Goal: Task Accomplishment & Management: Complete application form

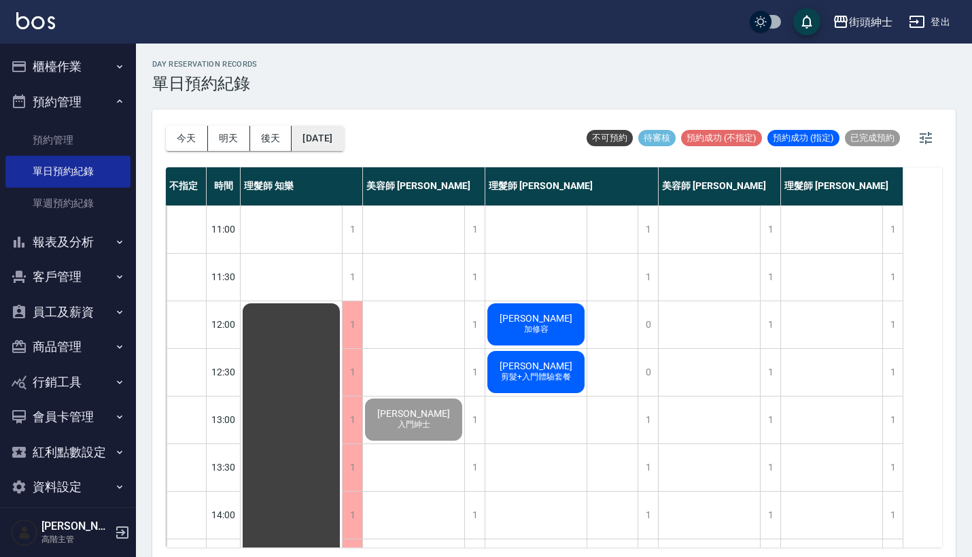
click at [343, 133] on button "[DATE]" at bounding box center [318, 138] width 52 height 25
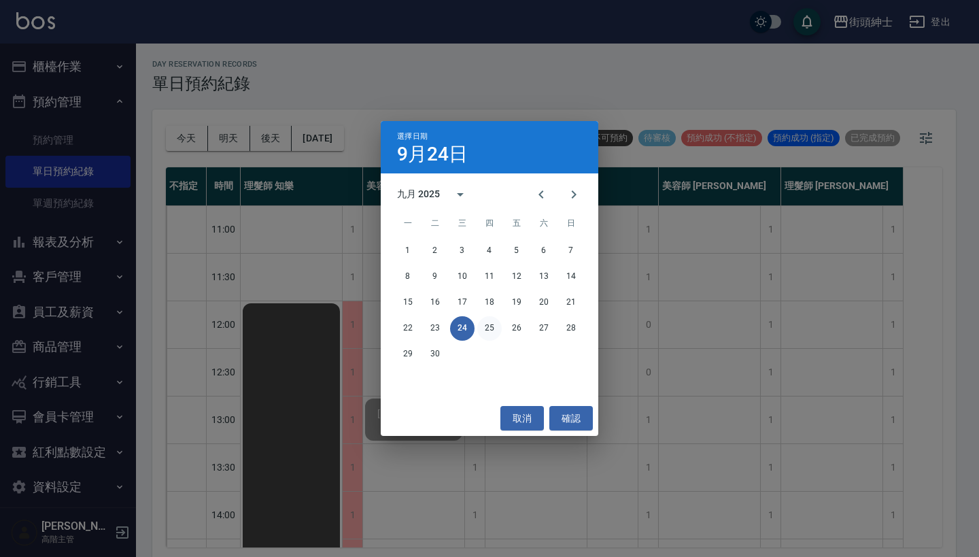
click at [487, 326] on button "25" at bounding box center [489, 328] width 24 height 24
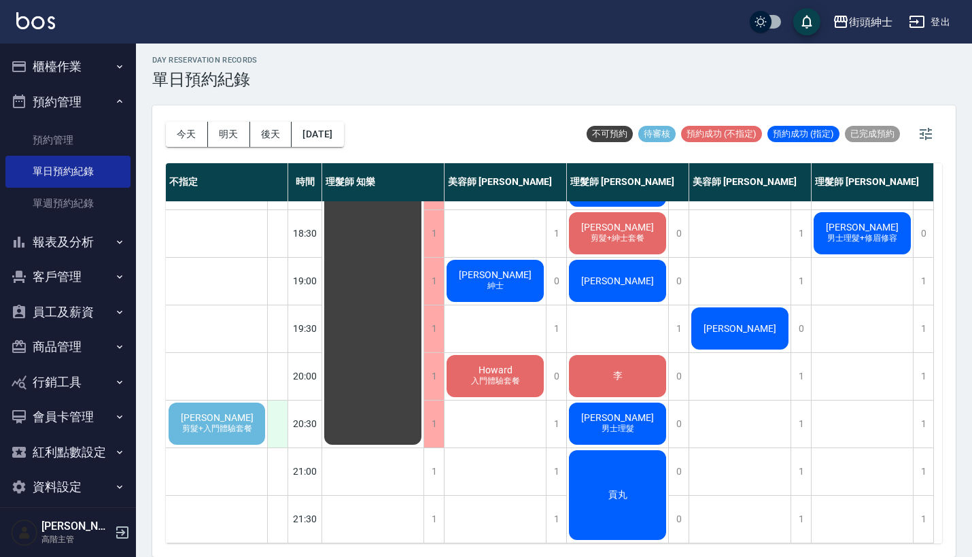
scroll to position [3, 0]
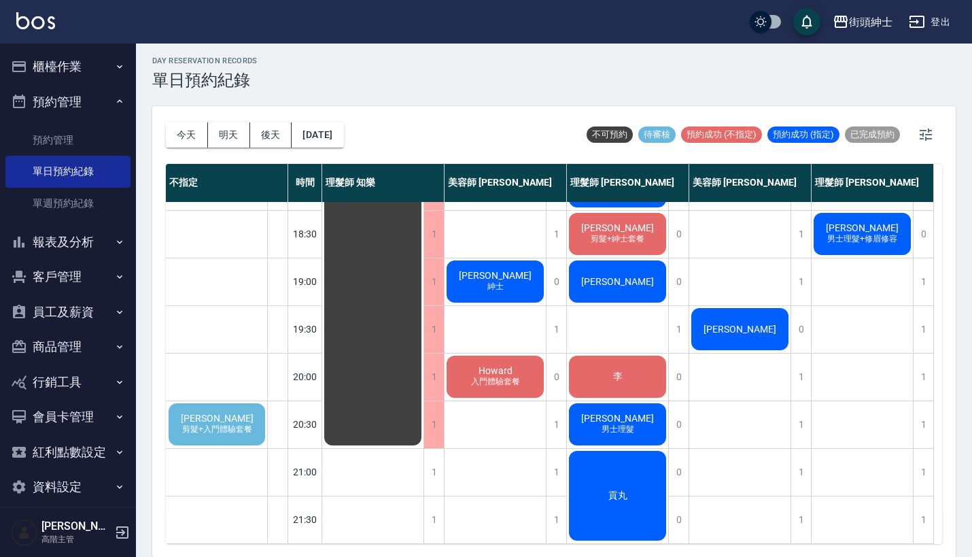
click at [212, 424] on span "剪髮+入門體驗套餐" at bounding box center [216, 430] width 75 height 12
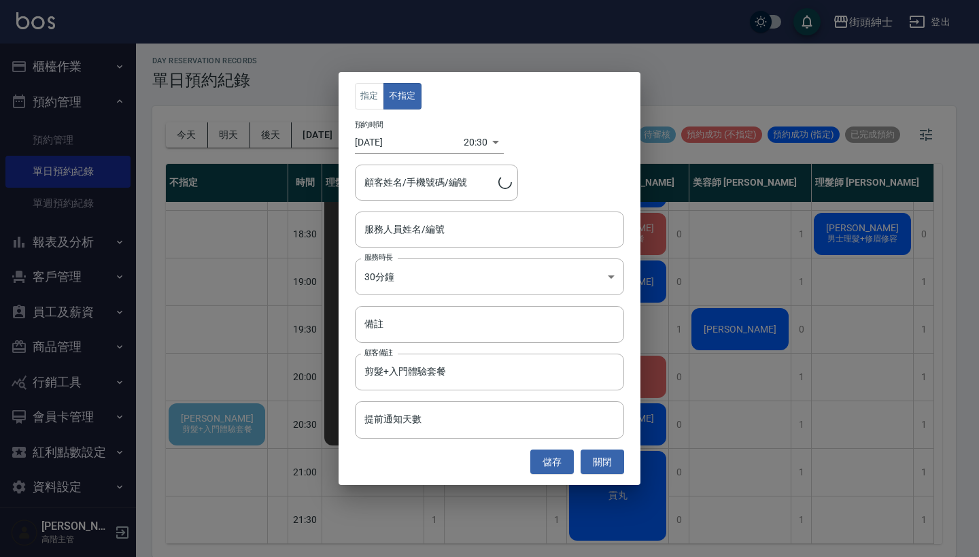
type input "[PERSON_NAME]/0952101739"
click at [510, 234] on input "服務人員姓名/編號" at bounding box center [489, 230] width 257 height 24
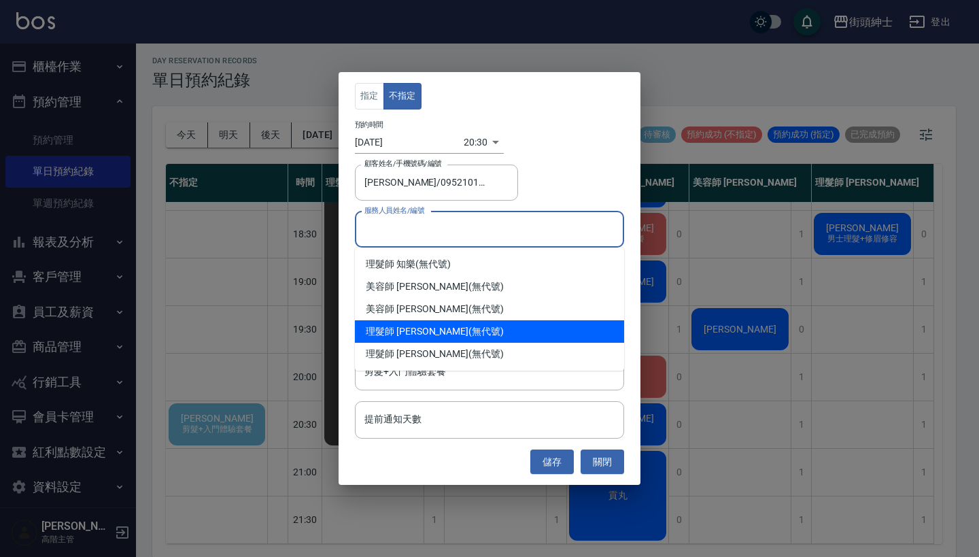
click at [494, 339] on div "理髮師 [PERSON_NAME] (無代號)" at bounding box center [489, 331] width 269 height 22
type input "理髮師 [PERSON_NAME](無代號)"
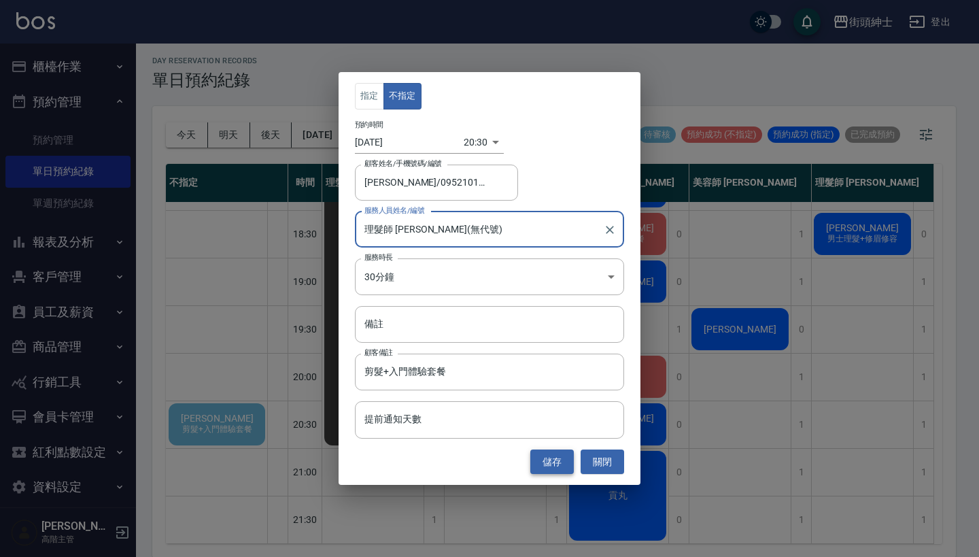
click at [559, 463] on button "儲存" at bounding box center [552, 461] width 44 height 25
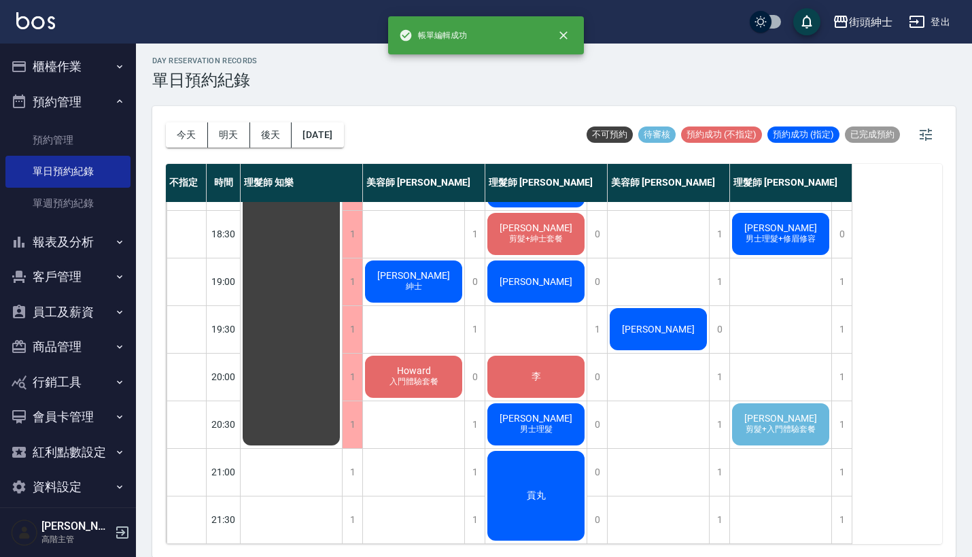
click at [793, 424] on span "剪髮+入門體驗套餐" at bounding box center [780, 430] width 75 height 12
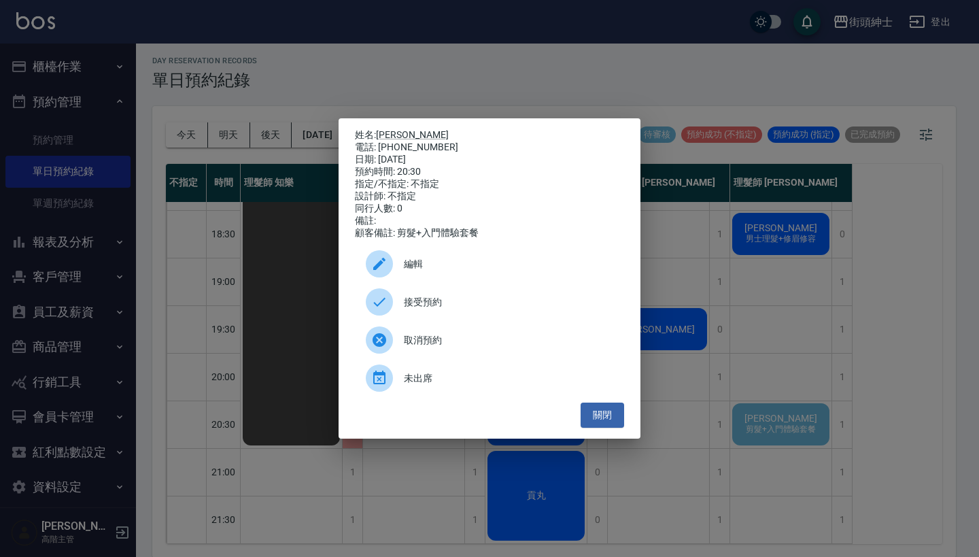
click at [463, 309] on span "接受預約" at bounding box center [508, 302] width 209 height 14
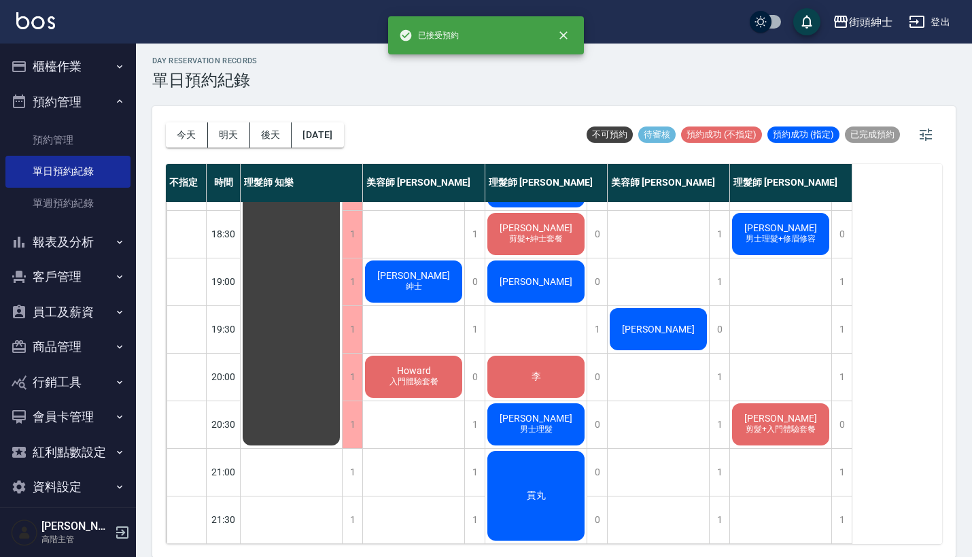
click at [761, 406] on div "[PERSON_NAME] 剪髮+入門體驗套餐" at bounding box center [780, 424] width 101 height 46
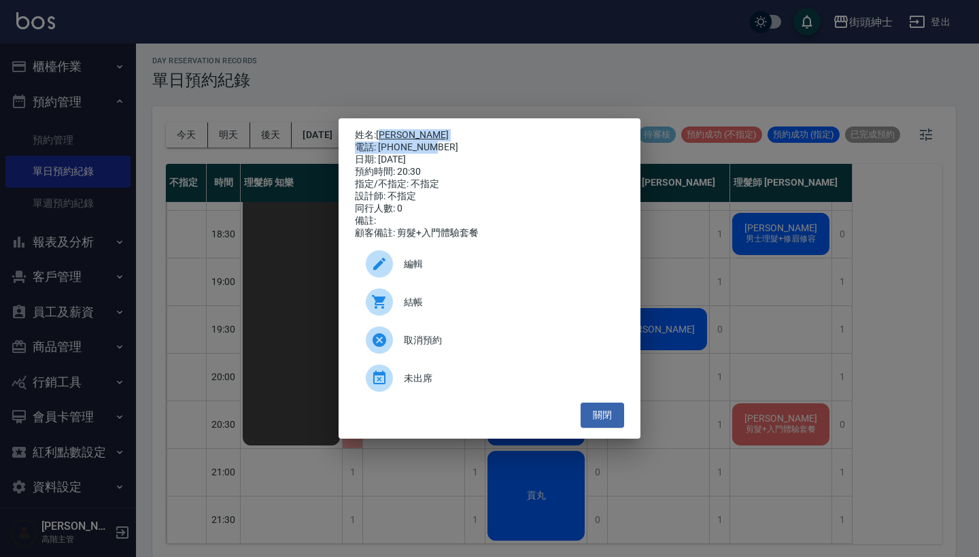
drag, startPoint x: 406, startPoint y: 142, endPoint x: 382, endPoint y: 133, distance: 25.4
click at [382, 133] on div "姓名: [PERSON_NAME] 電話: [PHONE_NUMBER] 日期: [DATE] 預約時間: 20:30 指定/不指定: 不指定 設計師: 不指…" at bounding box center [489, 184] width 269 height 110
click at [430, 134] on p "姓名: [PERSON_NAME]" at bounding box center [489, 135] width 269 height 12
drag, startPoint x: 440, startPoint y: 143, endPoint x: 381, endPoint y: 133, distance: 60.6
click at [381, 133] on div "姓名: [PERSON_NAME] 電話: [PHONE_NUMBER] 日期: [DATE] 預約時間: 20:30 指定/不指定: 不指定 設計師: 不指…" at bounding box center [489, 184] width 269 height 110
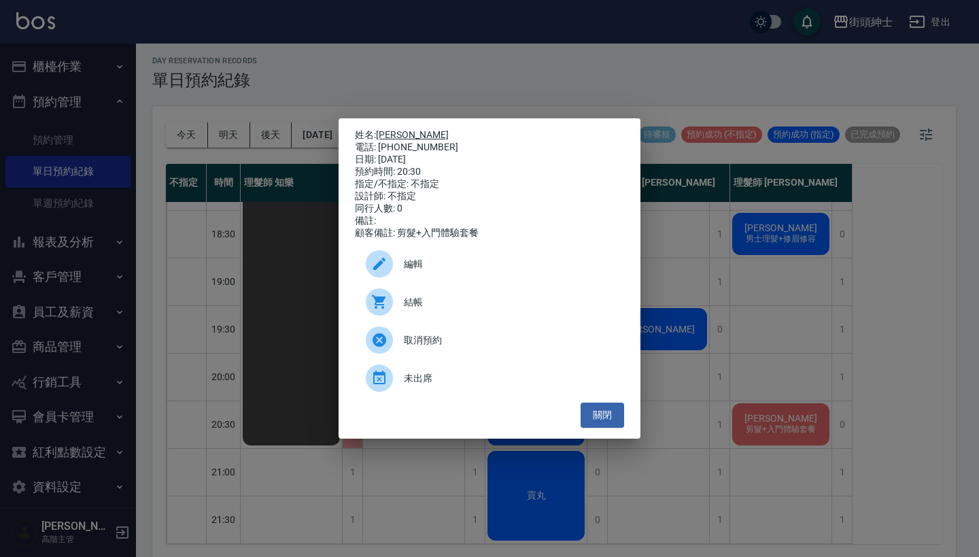
copy div "姓名: [PERSON_NAME] 電話: [PHONE_NUMBER]"
click at [777, 273] on div "姓名: [PERSON_NAME] 電話: [PHONE_NUMBER] 日期: [DATE] 預約時間: 20:30 指定/不指定: 不指定 設計師: 不指…" at bounding box center [489, 278] width 979 height 557
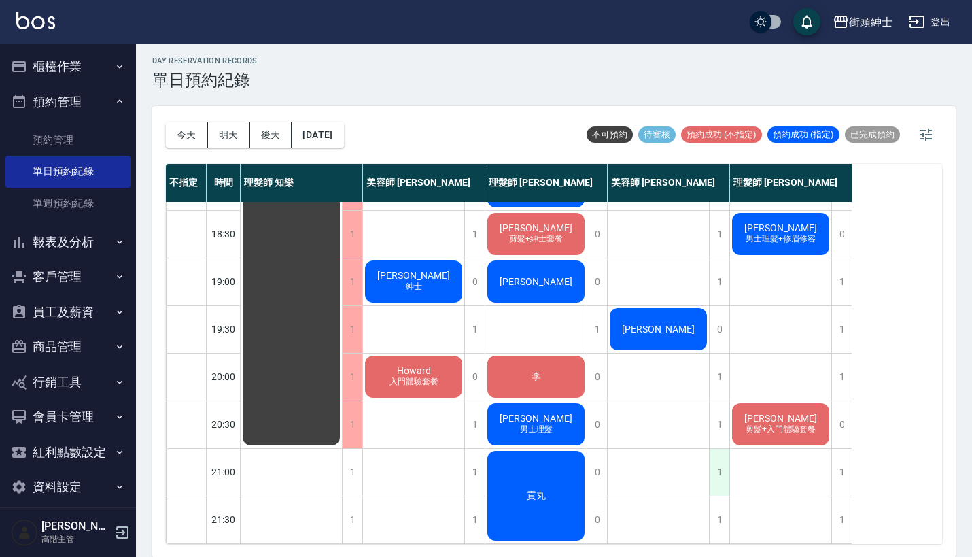
click at [722, 460] on div "1" at bounding box center [719, 472] width 20 height 47
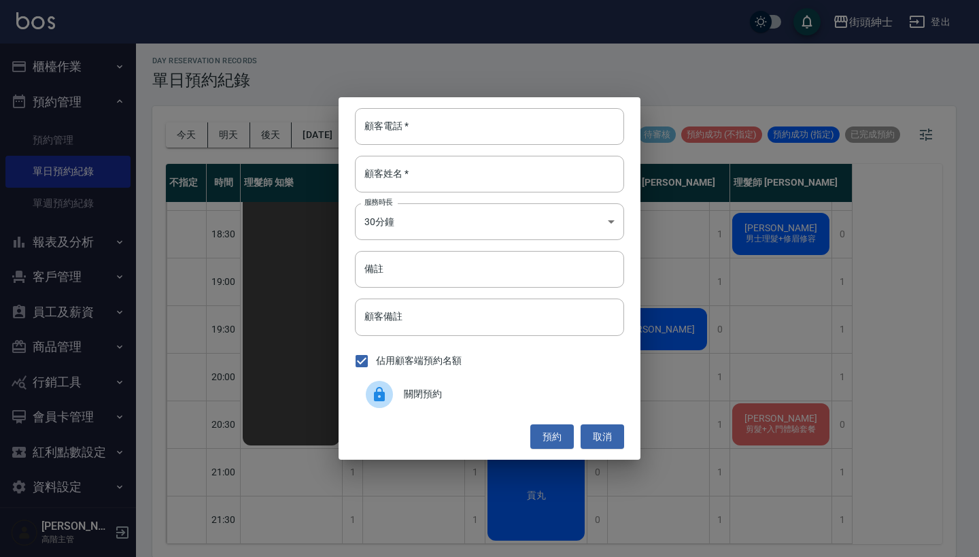
click at [476, 148] on div "顧客電話   * 顧客電話   * 顧客姓名   * 顧客姓名   * 服務時長 30分鐘 1 服務時長 備註 備註 顧客備註 顧客備註 佔用顧客端預約名額 …" at bounding box center [490, 278] width 302 height 362
paste input "[PERSON_NAME] 電話: [PHONE_NUMBER]"
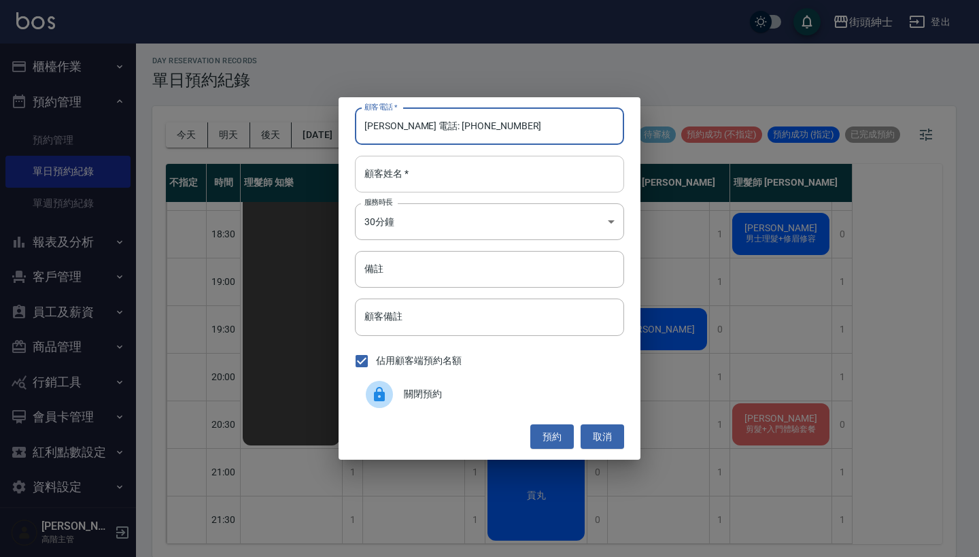
type input "[PERSON_NAME] 電話: [PHONE_NUMBER]"
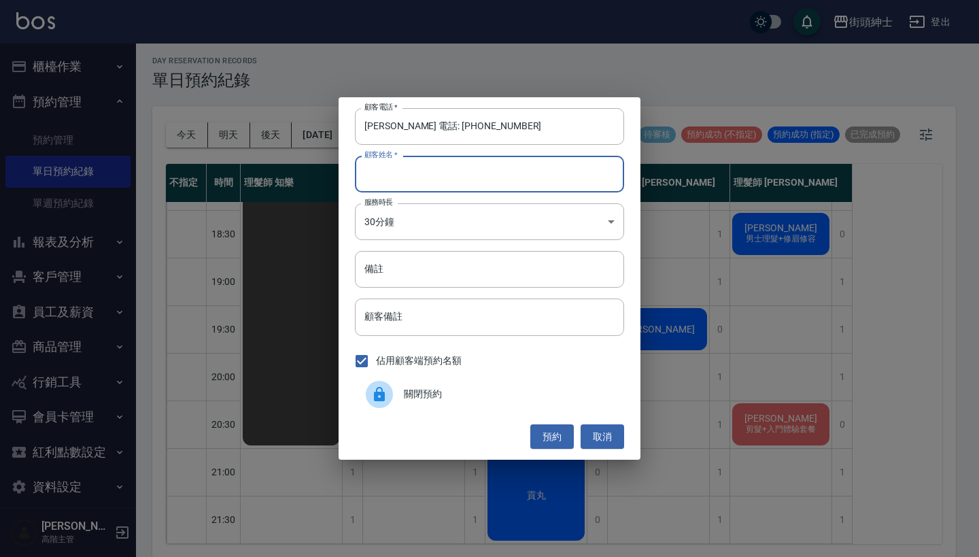
paste input "[PERSON_NAME] 電話: [PHONE_NUMBER]"
type input "[PERSON_NAME] 電話: [PHONE_NUMBER]"
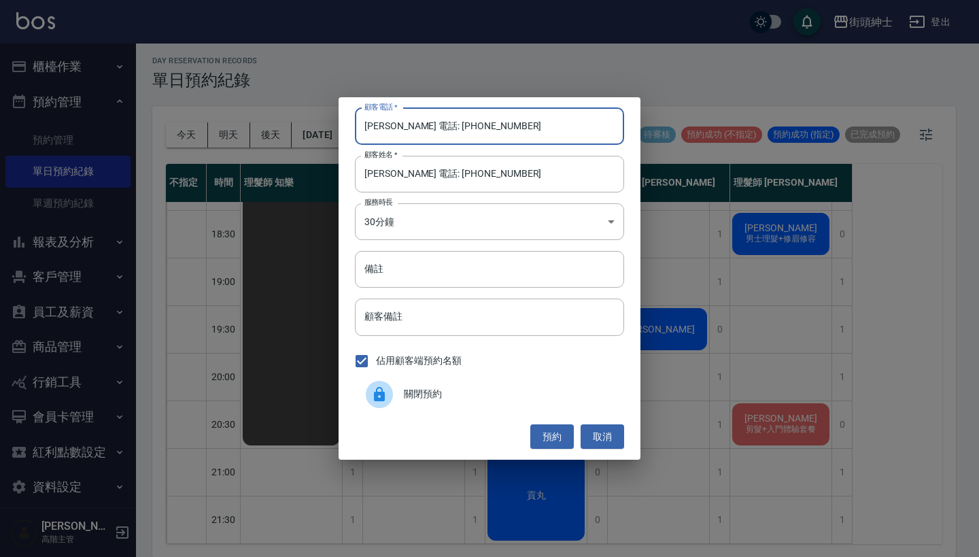
drag, startPoint x: 411, startPoint y: 126, endPoint x: 340, endPoint y: 111, distance: 72.1
click at [341, 111] on div "顧客電話   * [PERSON_NAME] 電話: [PHONE_NUMBER] 顧客電話   * 顧客姓名   * [PERSON_NAME] 電話: […" at bounding box center [490, 278] width 302 height 362
type input "0952101739"
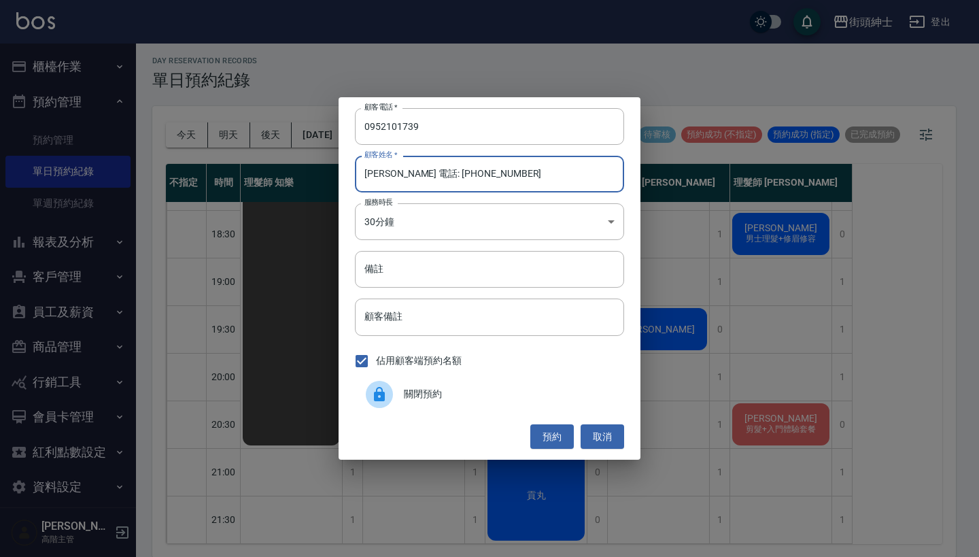
drag, startPoint x: 483, startPoint y: 182, endPoint x: 386, endPoint y: 174, distance: 96.8
click at [385, 173] on input "[PERSON_NAME] 電話: [PHONE_NUMBER]" at bounding box center [489, 174] width 269 height 37
type input "[PERSON_NAME]"
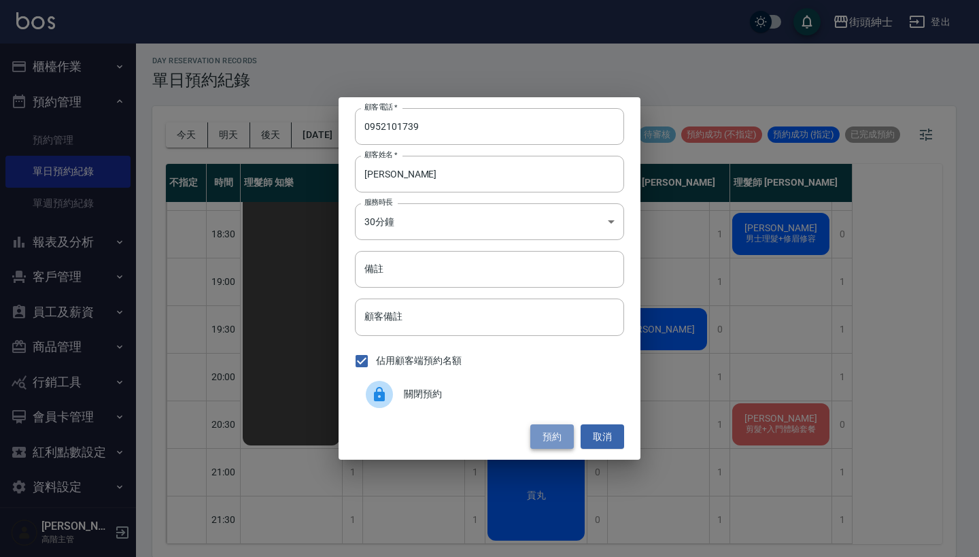
click at [545, 432] on button "預約" at bounding box center [552, 436] width 44 height 25
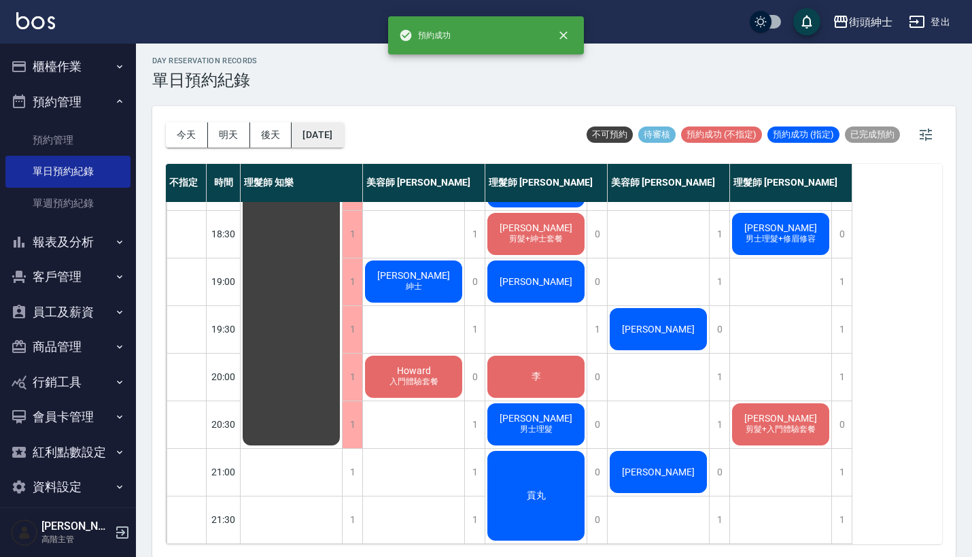
click at [343, 139] on button "[DATE]" at bounding box center [318, 134] width 52 height 25
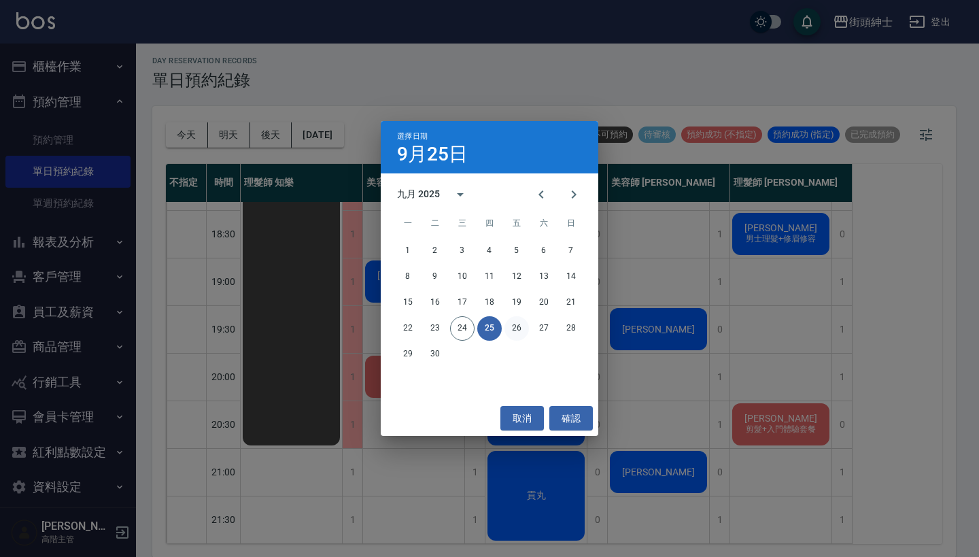
click at [511, 329] on button "26" at bounding box center [516, 328] width 24 height 24
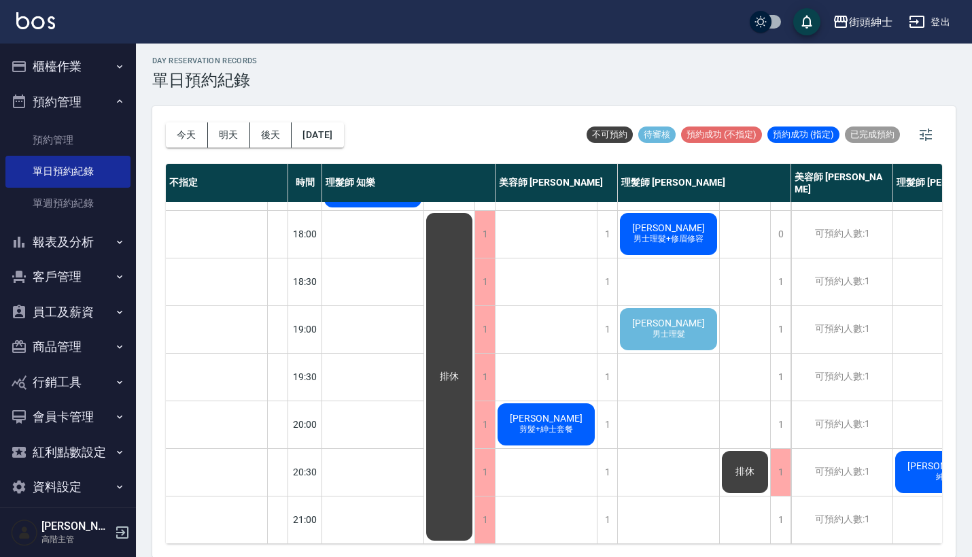
scroll to position [627, 0]
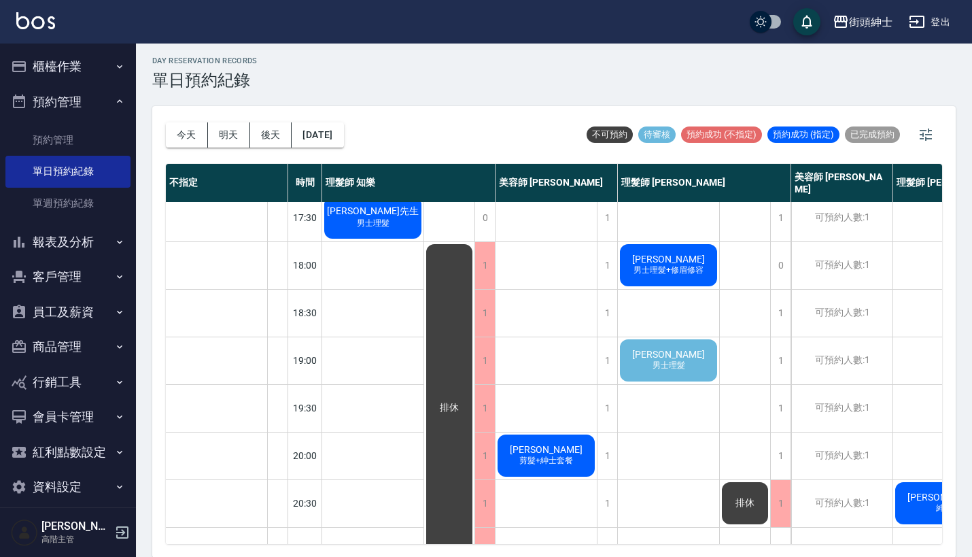
click at [657, 362] on span "男士理髮" at bounding box center [669, 366] width 38 height 12
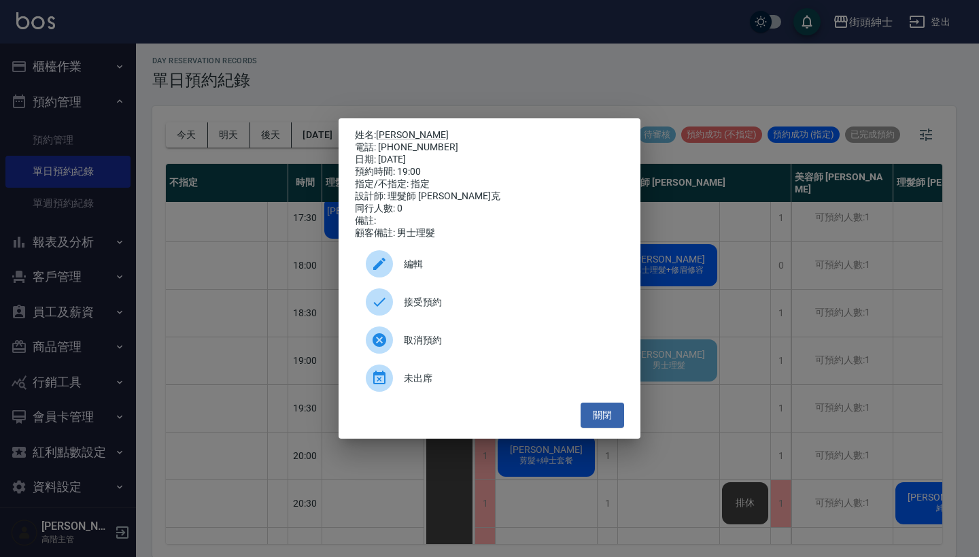
click at [491, 302] on span "接受預約" at bounding box center [508, 302] width 209 height 14
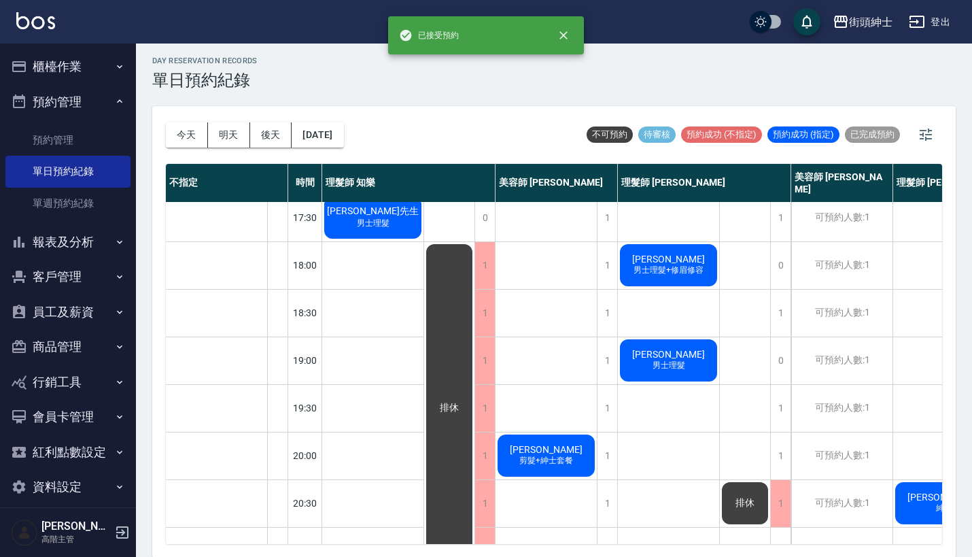
click at [317, 112] on div "[DATE] [DATE] [DATE] [DATE]" at bounding box center [255, 135] width 178 height 58
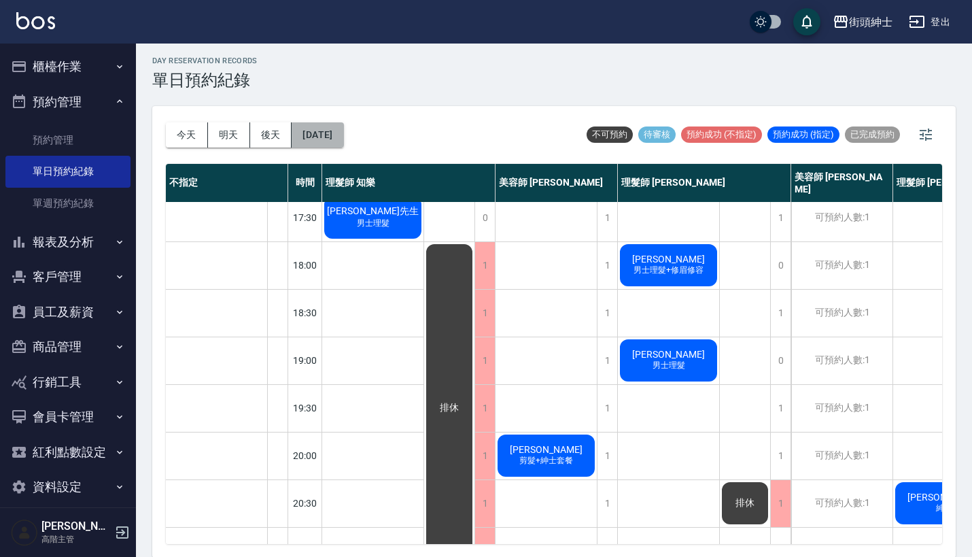
click at [336, 144] on button "[DATE]" at bounding box center [318, 134] width 52 height 25
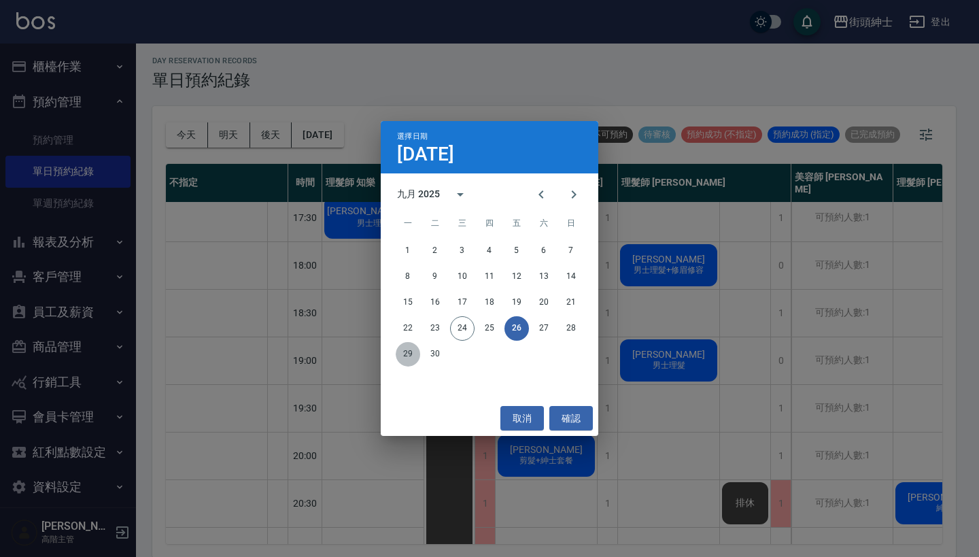
click at [408, 351] on button "29" at bounding box center [408, 354] width 24 height 24
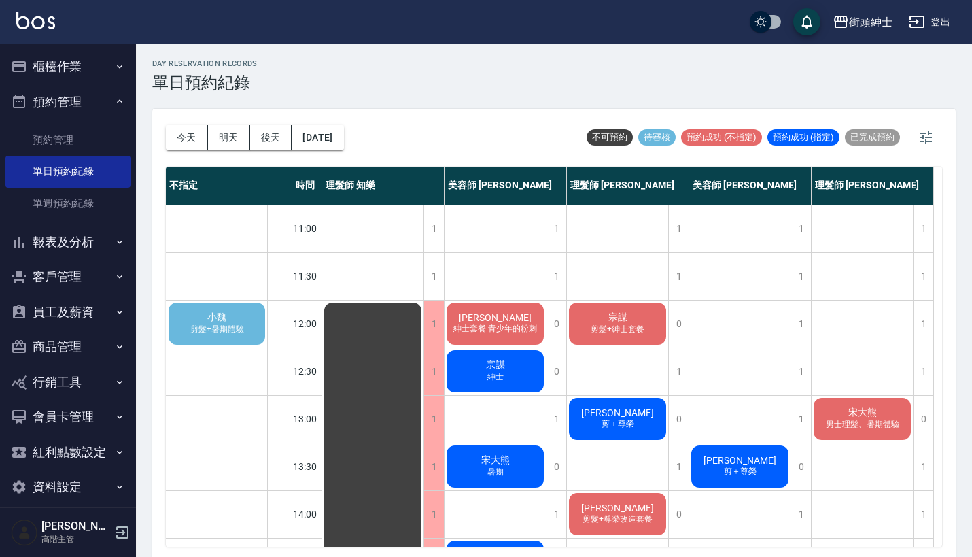
scroll to position [1, 0]
click at [239, 324] on span "剪髮+暑期體驗" at bounding box center [217, 330] width 59 height 12
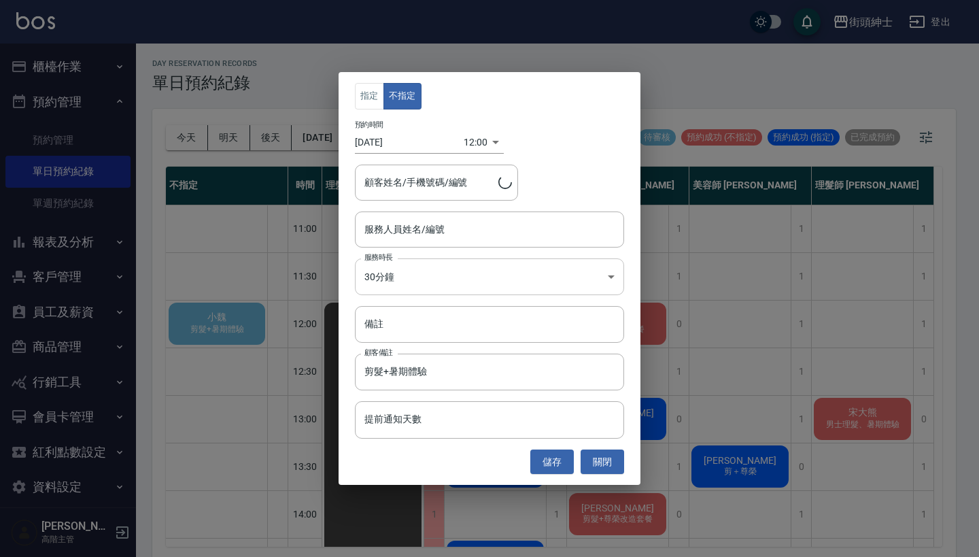
type input "小魏/0955148257"
click at [474, 229] on input "服務人員姓名/編號" at bounding box center [489, 230] width 257 height 24
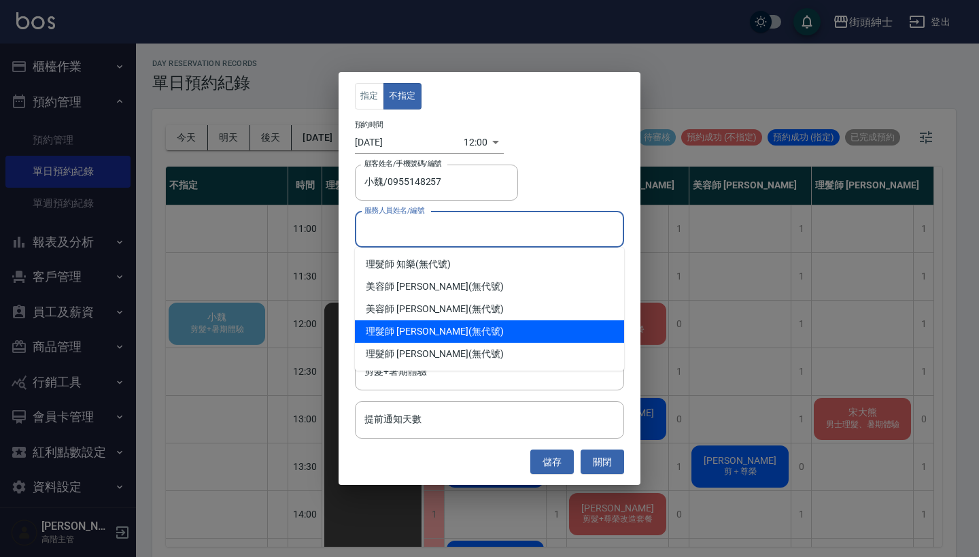
click at [459, 339] on div "理髮師 [PERSON_NAME] (無代號)" at bounding box center [489, 331] width 269 height 22
type input "理髮師 [PERSON_NAME](無代號)"
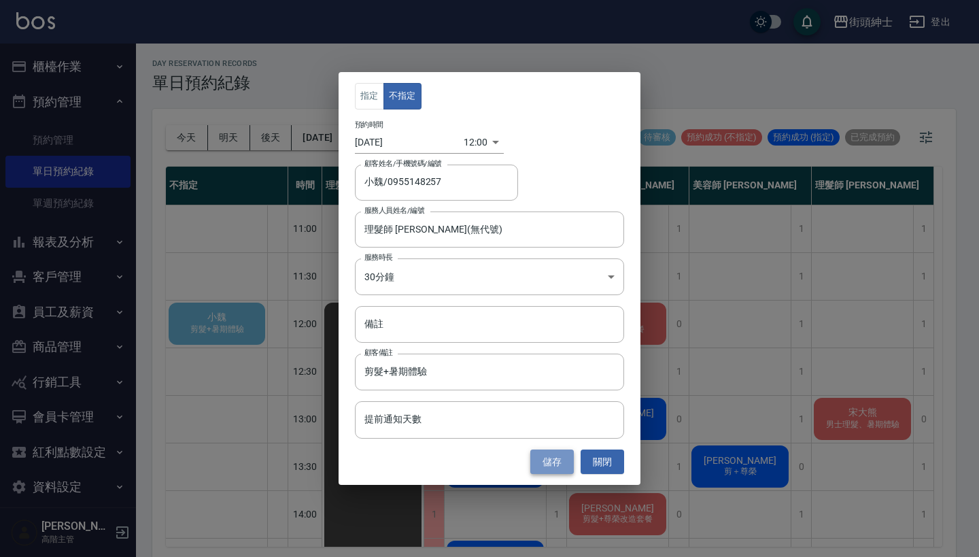
click at [559, 460] on button "儲存" at bounding box center [552, 461] width 44 height 25
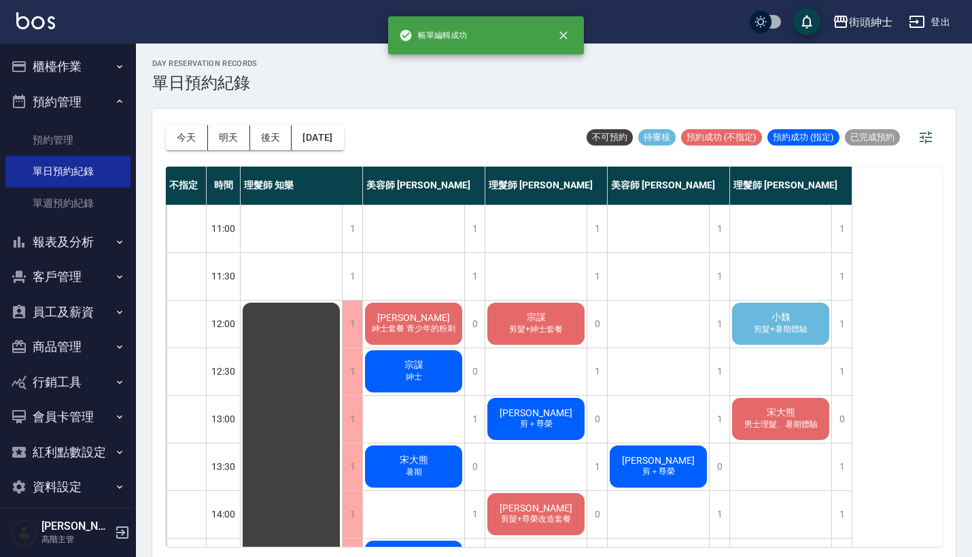
click at [798, 328] on span "剪髮+暑期體驗" at bounding box center [780, 330] width 59 height 12
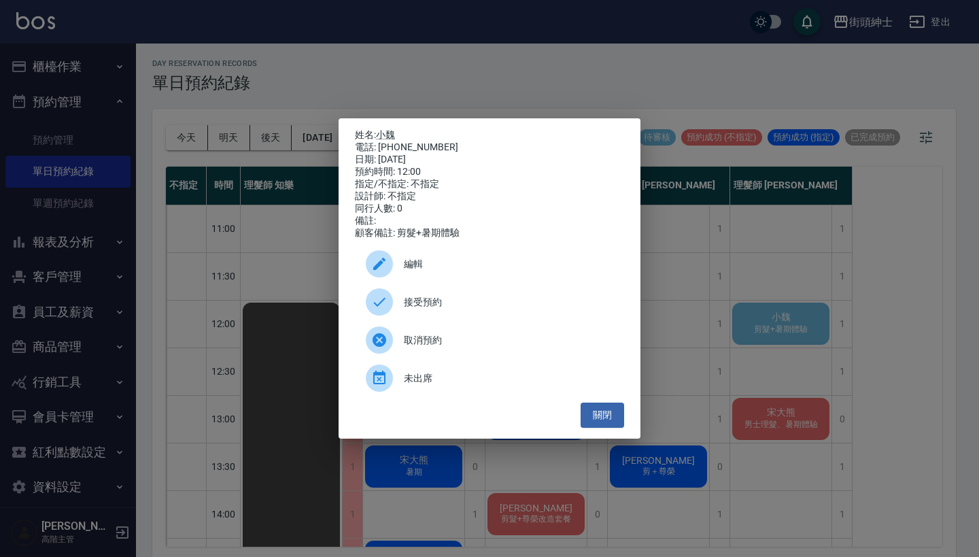
click at [422, 300] on div "接受預約" at bounding box center [489, 302] width 269 height 38
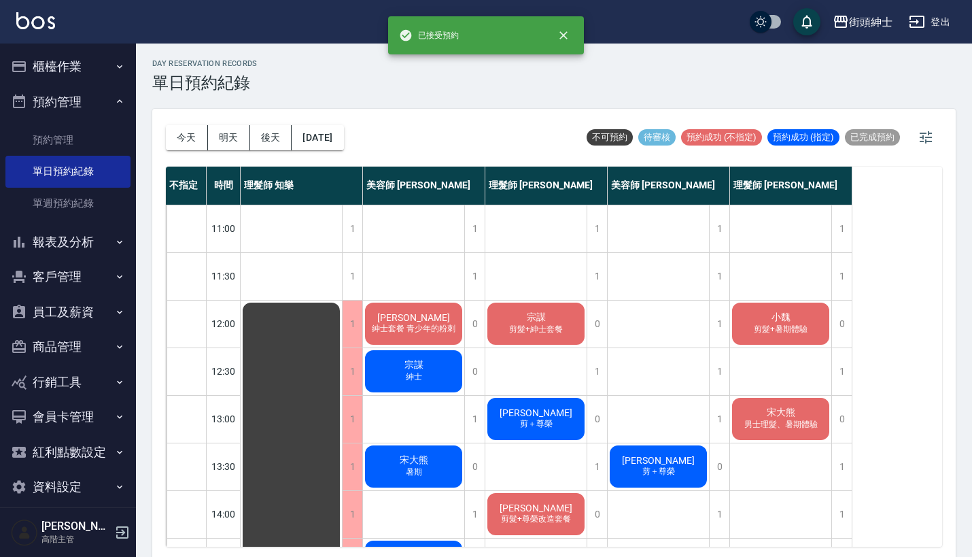
click at [765, 334] on span "剪髮+暑期體驗" at bounding box center [780, 330] width 59 height 12
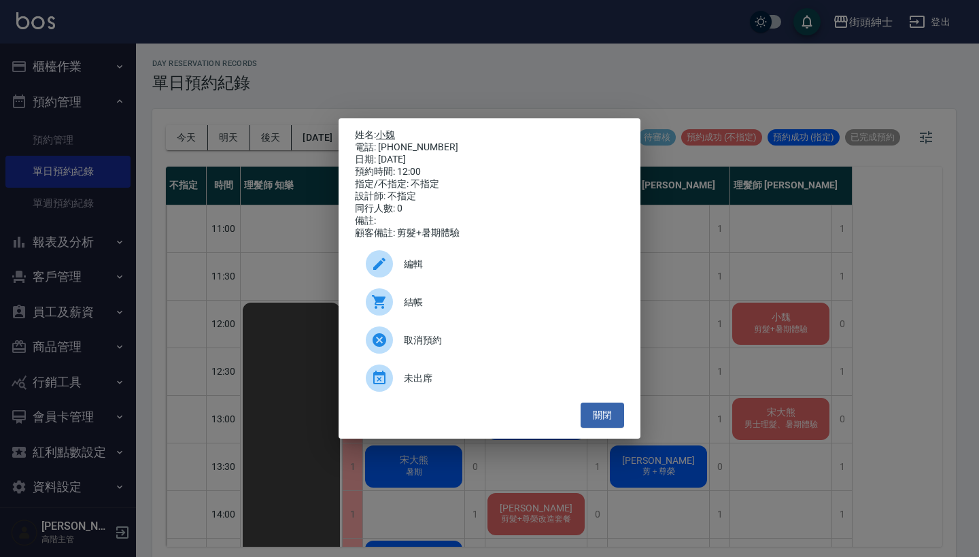
drag, startPoint x: 430, startPoint y: 139, endPoint x: 378, endPoint y: 133, distance: 52.7
click at [378, 133] on div "姓名: 小魏 電話: [PHONE_NUMBER] 日期: [DATE] 預約時間: 12:00 指定/不指定: 不指定 設計師: 不指定 同行人數: 0 備…" at bounding box center [489, 184] width 269 height 110
copy div "姓名: 小魏 電話: [PHONE_NUMBER]"
click at [685, 205] on div "姓名: 小魏 電話: [PHONE_NUMBER] 日期: [DATE] 預約時間: 12:00 指定/不指定: 不指定 設計師: 不指定 同行人數: 0 備…" at bounding box center [489, 278] width 979 height 557
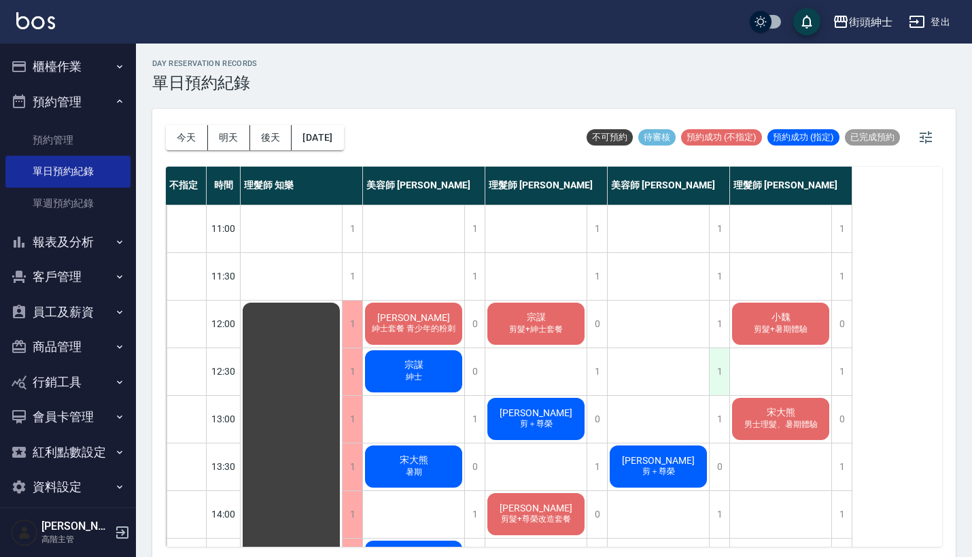
click at [719, 375] on div "1" at bounding box center [719, 371] width 20 height 47
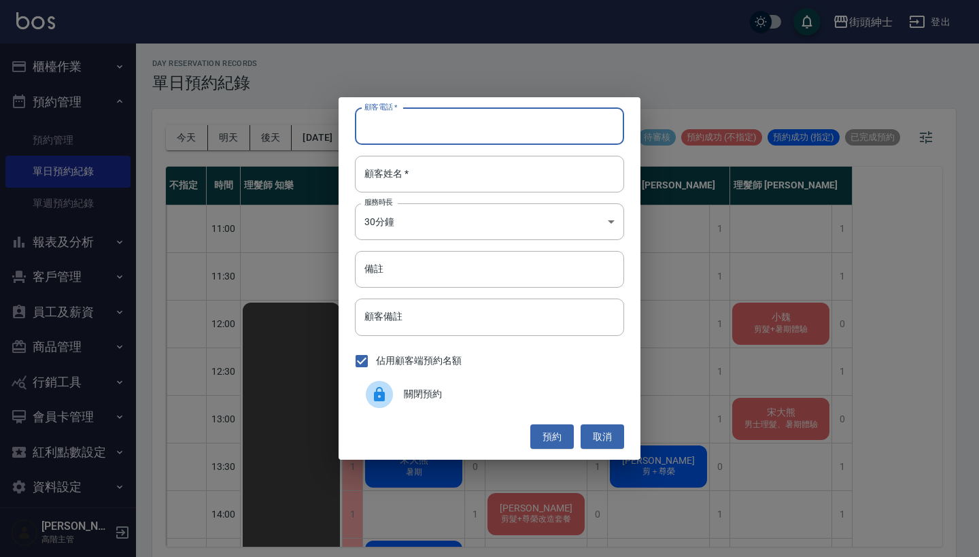
paste input "小魏 電話: [PHONE_NUMBER]"
type input "小魏 電話: [PHONE_NUMBER]"
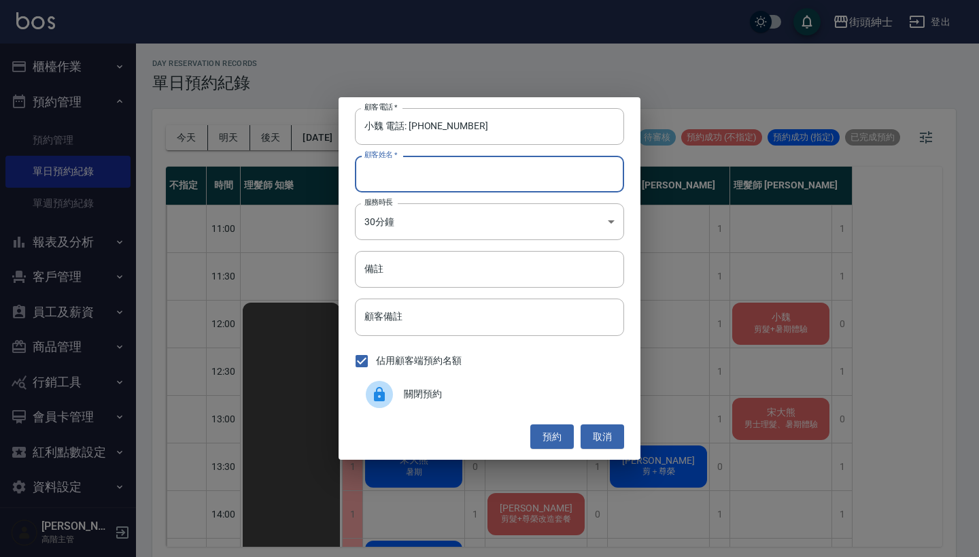
paste input "小魏 電話: [PHONE_NUMBER]"
type input "小魏 電話: [PHONE_NUMBER]"
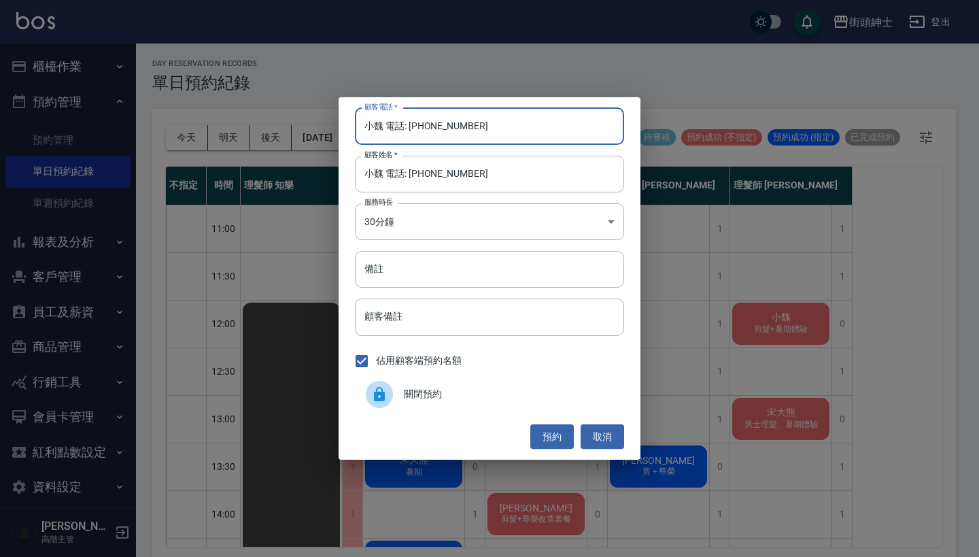
drag, startPoint x: 409, startPoint y: 130, endPoint x: 276, endPoint y: 129, distance: 133.2
click at [277, 130] on div "顧客電話   * 小魏 電話: [PHONE_NUMBER] 顧客電話   * 顧客姓名   * 小魏 電話: [PHONE_NUMBER] 顧客姓名   *…" at bounding box center [489, 278] width 979 height 557
type input "0955148257"
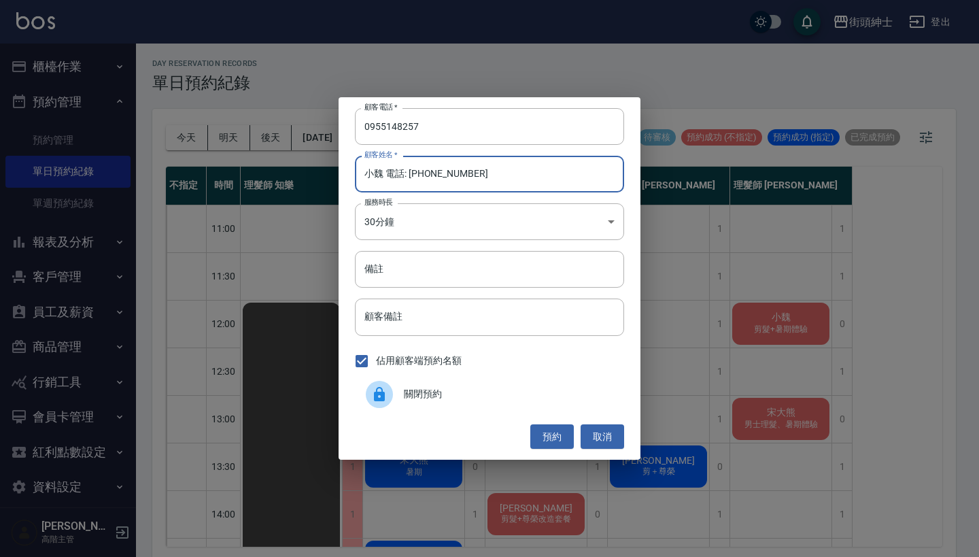
drag, startPoint x: 470, startPoint y: 176, endPoint x: 384, endPoint y: 171, distance: 85.8
click at [384, 171] on input "小魏 電話: [PHONE_NUMBER]" at bounding box center [489, 174] width 269 height 37
type input "小魏"
click at [541, 432] on button "預約" at bounding box center [552, 436] width 44 height 25
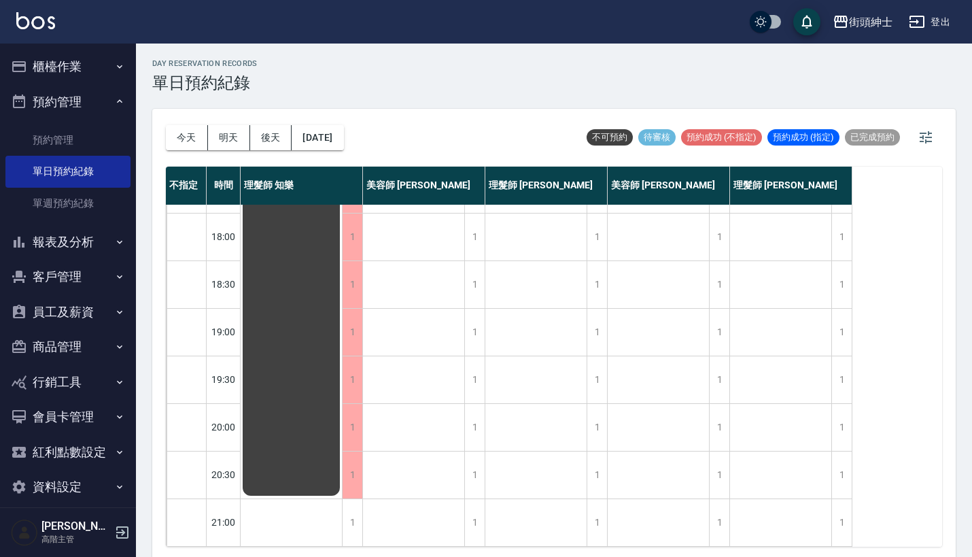
scroll to position [2, 0]
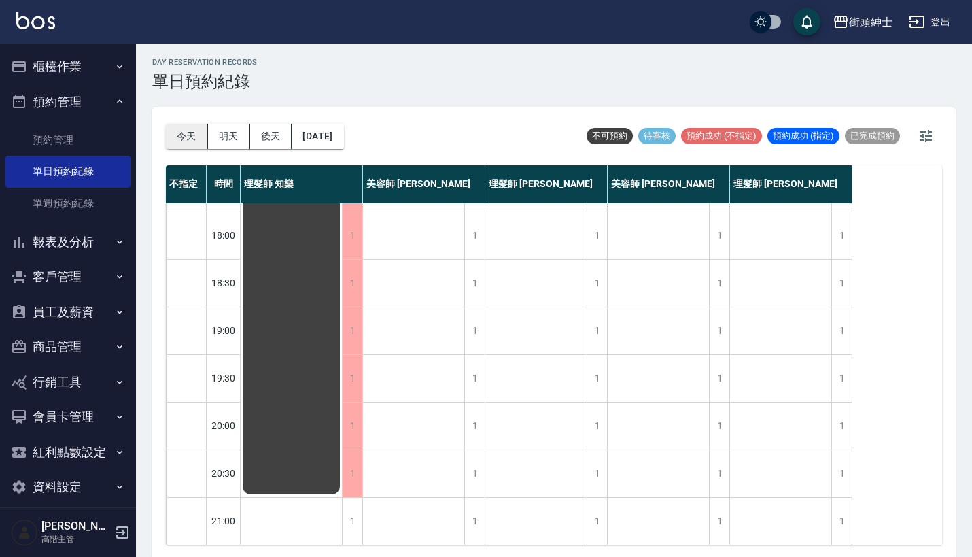
click at [188, 130] on button "今天" at bounding box center [187, 136] width 42 height 25
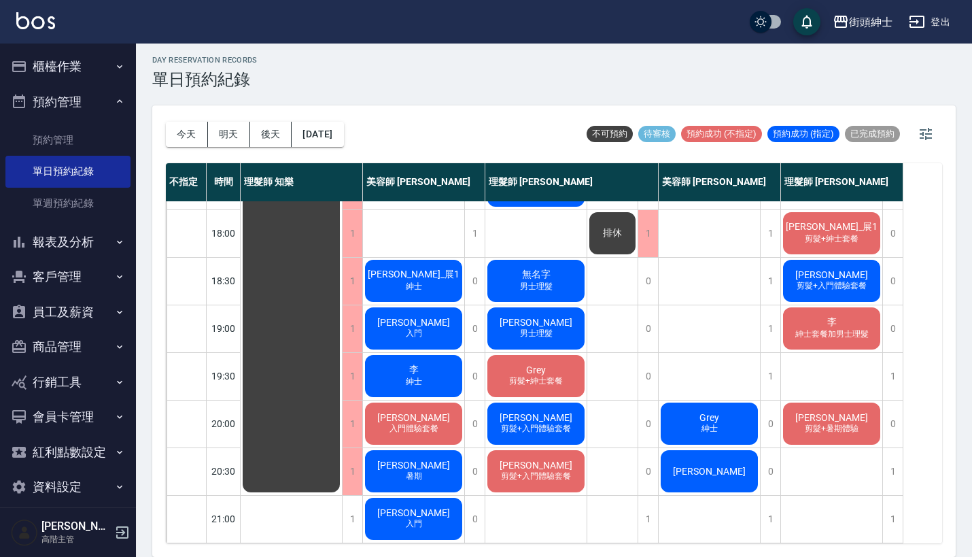
scroll to position [3, 0]
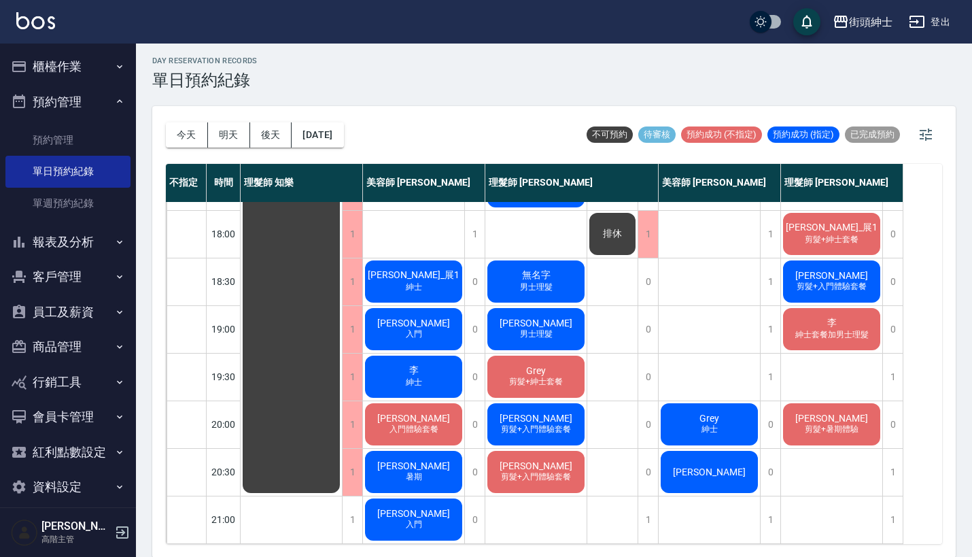
click at [296, 4] on div "街頭紳士 登出" at bounding box center [486, 22] width 972 height 44
click at [551, 362] on div "Grey 剪髮+紳士套餐" at bounding box center [535, 376] width 101 height 46
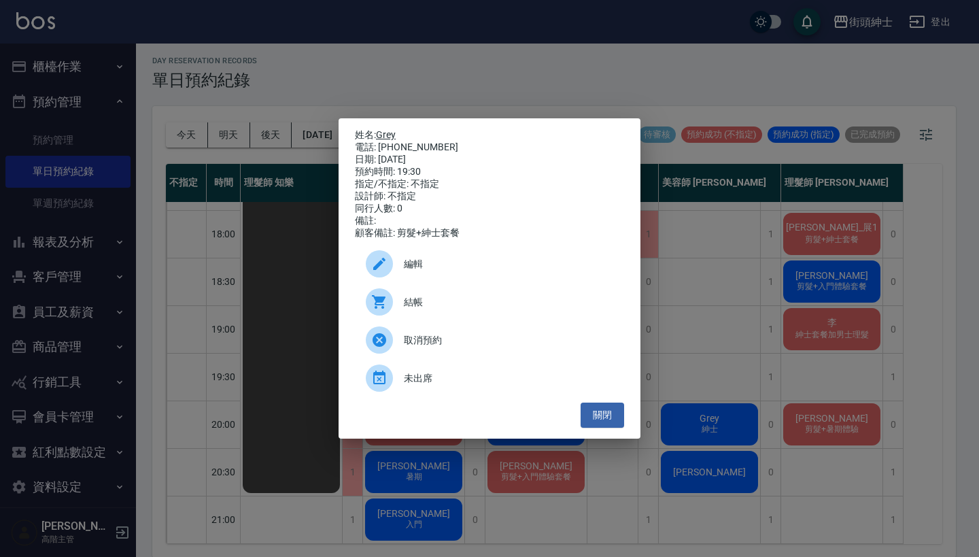
click at [390, 131] on link "Grey" at bounding box center [386, 134] width 20 height 11
click at [497, 94] on div "姓名: Grey 電話: [PHONE_NUMBER] 日期: [DATE] 預約時間: 19:30 指定/不指定: 不指定 設計師: 不指定 同行人數: 0…" at bounding box center [489, 278] width 979 height 557
